Goal: Task Accomplishment & Management: Manage account settings

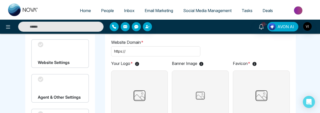
scroll to position [24, 0]
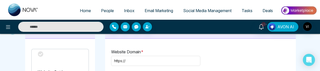
scroll to position [14, 0]
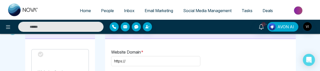
click at [62, 59] on div "Website Settings" at bounding box center [60, 63] width 58 height 29
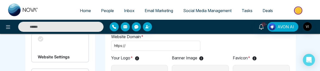
scroll to position [29, 0]
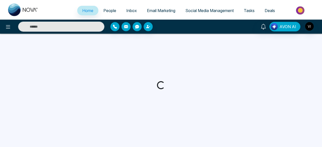
select select "*"
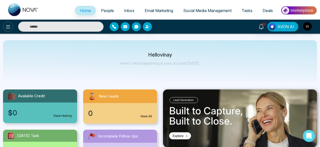
click at [9, 27] on icon at bounding box center [8, 27] width 6 height 6
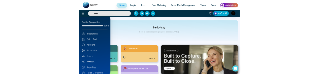
scroll to position [50, 0]
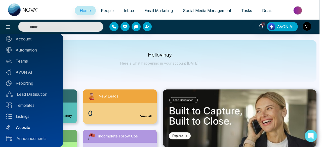
click at [25, 127] on link "Website" at bounding box center [31, 128] width 51 height 6
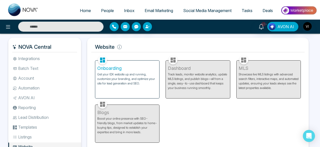
click at [109, 88] on div "Onboarding Get your IDX website up and running, customize your branding, and op…" at bounding box center [127, 80] width 64 height 38
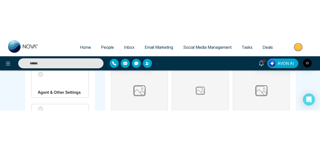
scroll to position [66, 0]
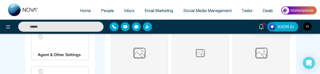
click at [141, 56] on img at bounding box center [139, 53] width 17 height 50
click at [0, 0] on input "file" at bounding box center [0, 0] width 0 height 0
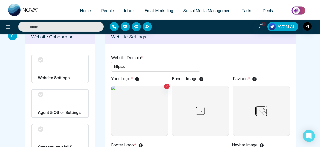
scroll to position [8, 0]
click at [166, 86] on icon at bounding box center [167, 87] width 2 height 2
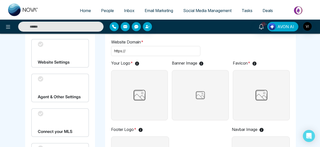
scroll to position [0, 0]
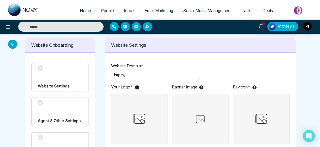
click at [109, 12] on span "People" at bounding box center [107, 10] width 13 height 5
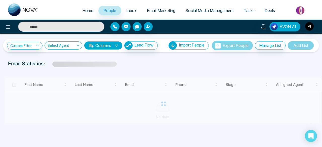
click at [87, 13] on span "Home" at bounding box center [87, 10] width 11 height 5
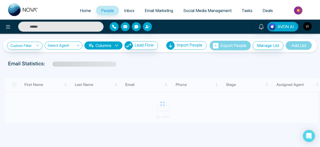
select select "*"
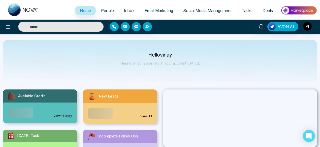
click at [155, 12] on span "Email Marketing" at bounding box center [159, 10] width 28 height 5
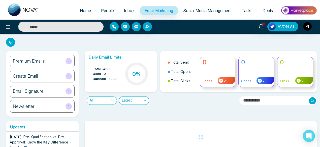
click at [107, 10] on span "People" at bounding box center [107, 10] width 13 height 5
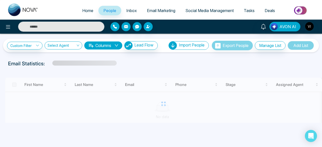
click at [153, 13] on link "Email Marketing" at bounding box center [161, 11] width 39 height 10
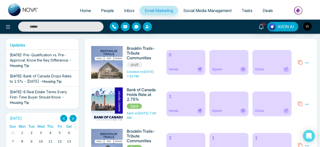
scroll to position [95, 0]
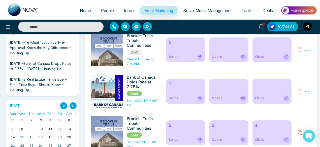
click at [306, 27] on img "button" at bounding box center [307, 26] width 9 height 9
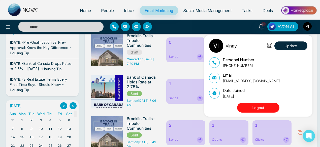
click at [185, 31] on div "vinay Update Personal Number +918076499282 Email vinay@mmnovatech.com Date Join…" at bounding box center [160, 73] width 320 height 147
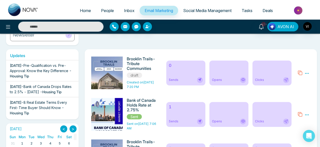
scroll to position [0, 0]
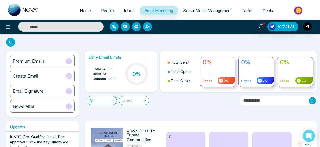
click at [134, 100] on span "Latest" at bounding box center [134, 101] width 24 height 8
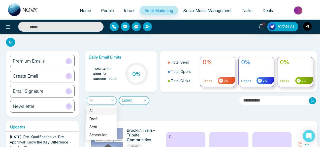
click at [110, 98] on span "All" at bounding box center [102, 101] width 24 height 8
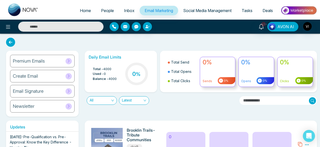
click at [85, 89] on div "Daily Email Limits Total - 4000 Used - 0 Balance - 4000 0 %" at bounding box center [121, 72] width 72 height 42
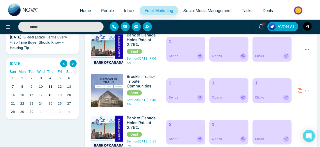
scroll to position [157, 0]
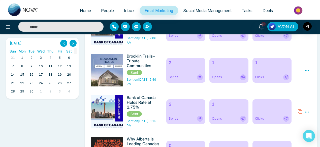
click at [187, 75] on div "2 Sends" at bounding box center [185, 70] width 39 height 25
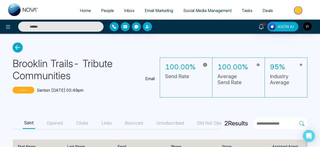
click at [16, 48] on icon at bounding box center [18, 48] width 10 height 10
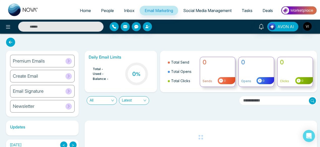
click at [10, 43] on icon at bounding box center [10, 42] width 9 height 9
